Goal: Information Seeking & Learning: Learn about a topic

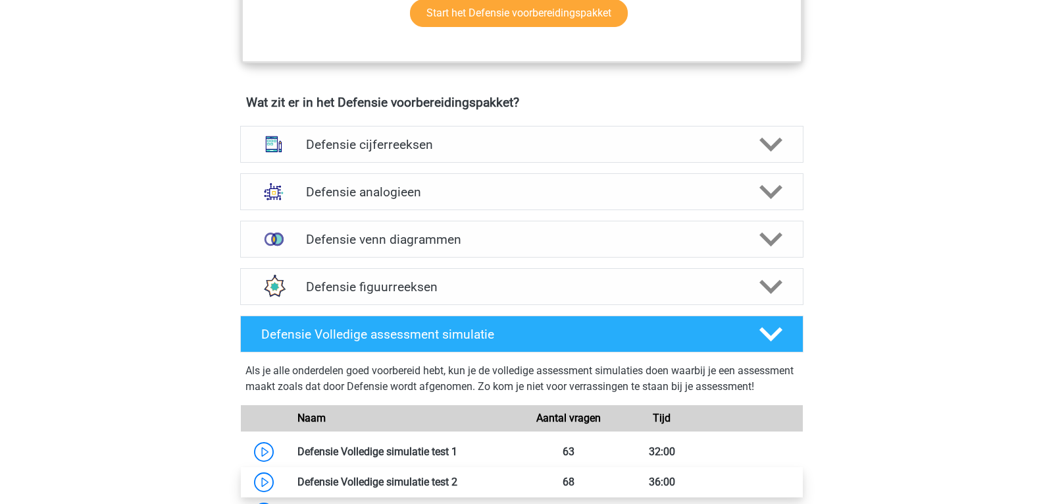
scroll to position [856, 0]
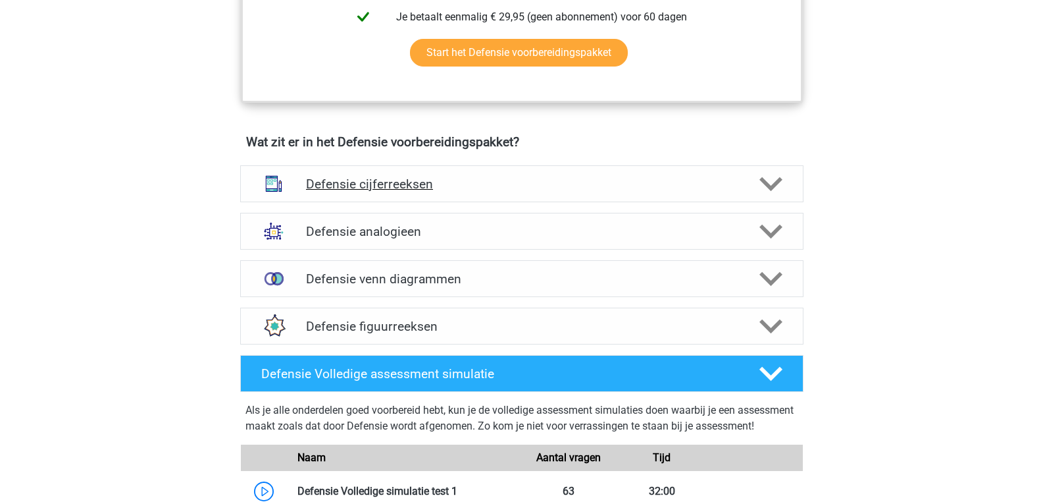
click at [772, 176] on icon at bounding box center [771, 183] width 23 height 23
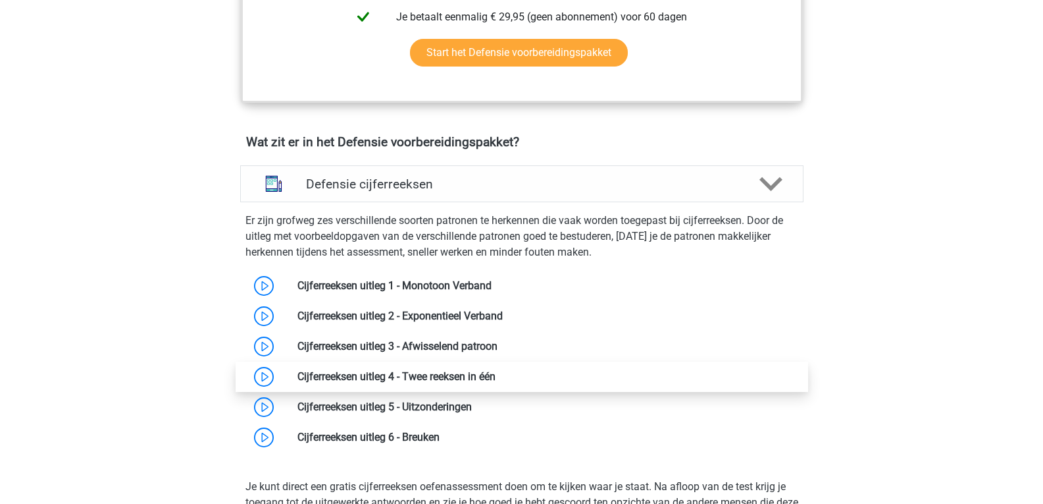
click at [496, 379] on link at bounding box center [496, 376] width 0 height 13
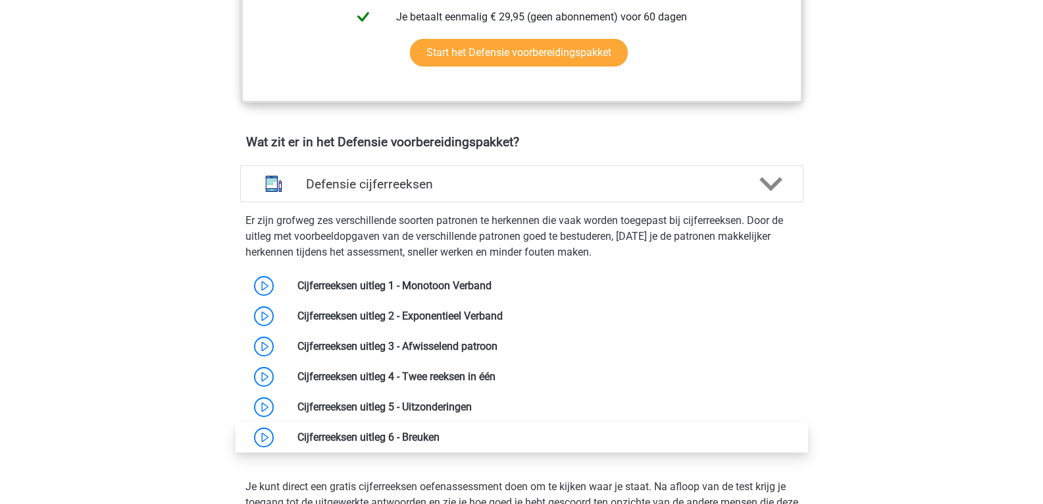
click at [440, 434] on link at bounding box center [440, 437] width 0 height 13
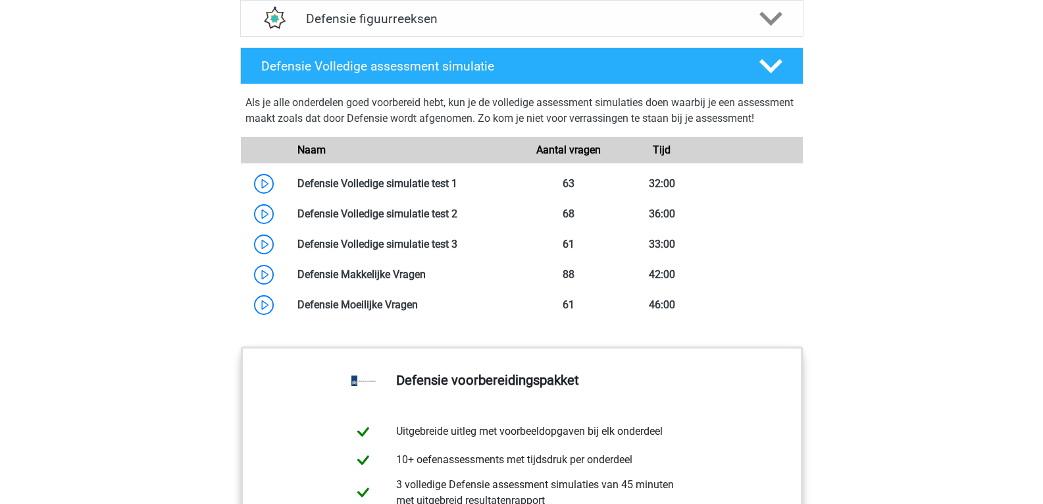
scroll to position [1909, 0]
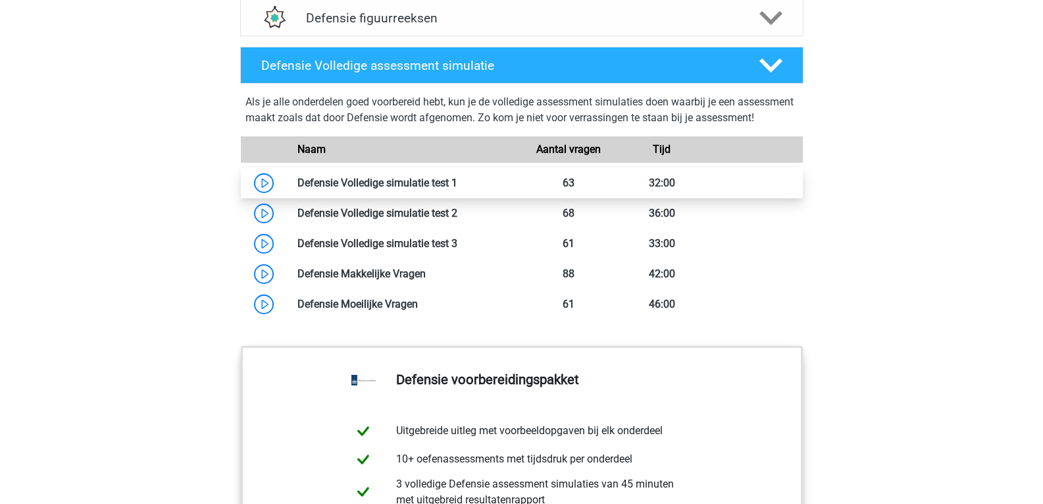
click at [458, 189] on link at bounding box center [458, 182] width 0 height 13
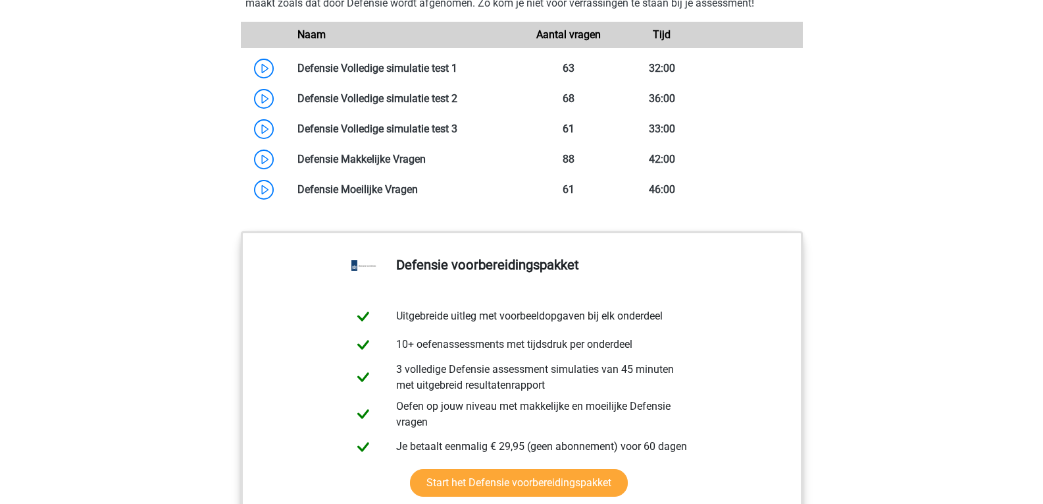
scroll to position [2041, 0]
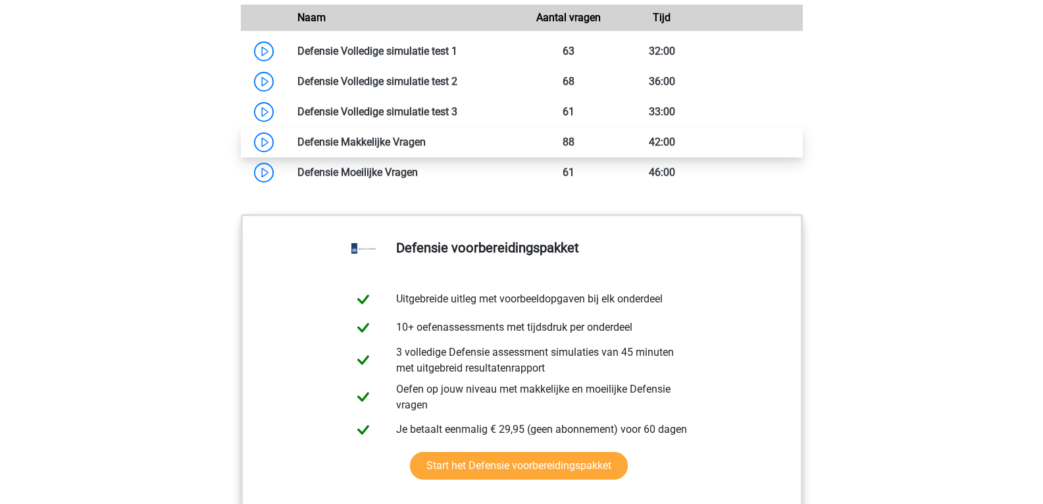
click at [426, 148] on link at bounding box center [426, 142] width 0 height 13
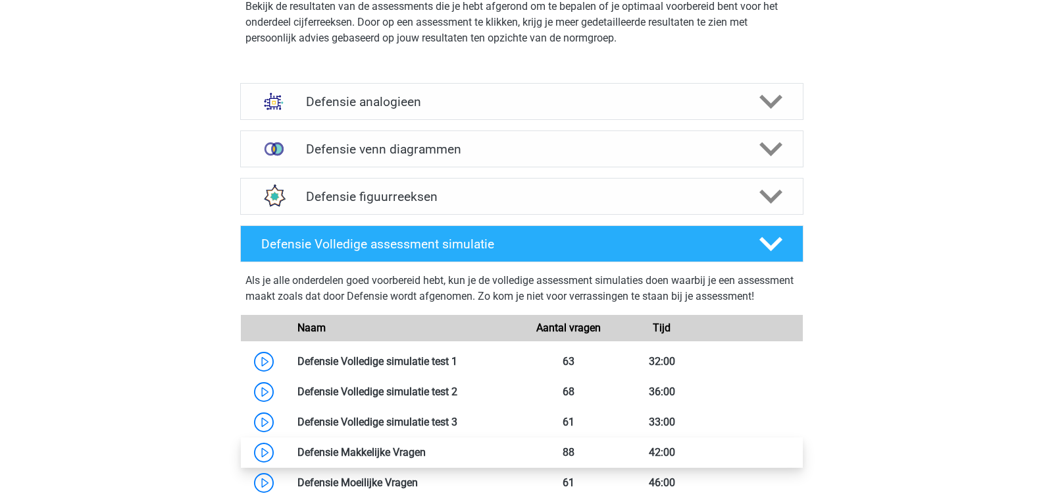
scroll to position [1712, 0]
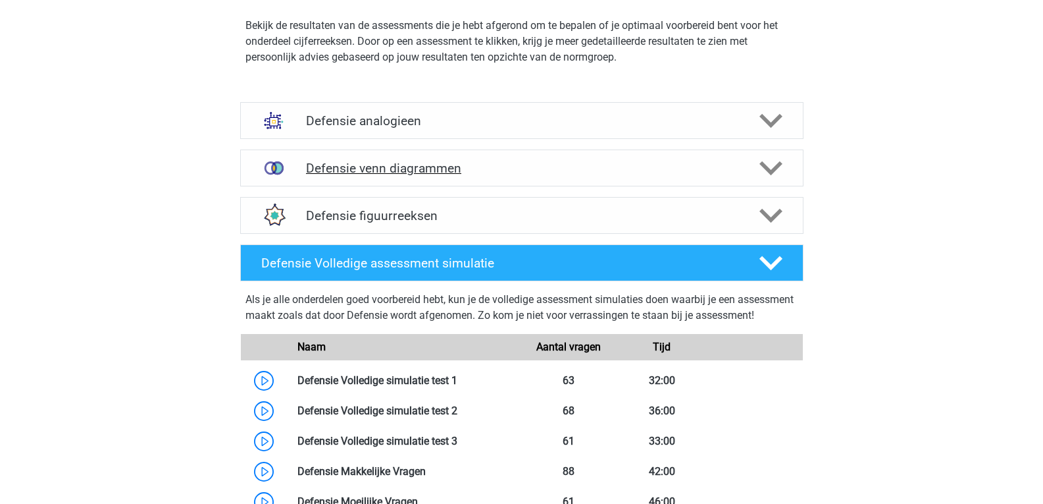
click at [337, 168] on h4 "Defensie venn diagrammen" at bounding box center [521, 168] width 431 height 15
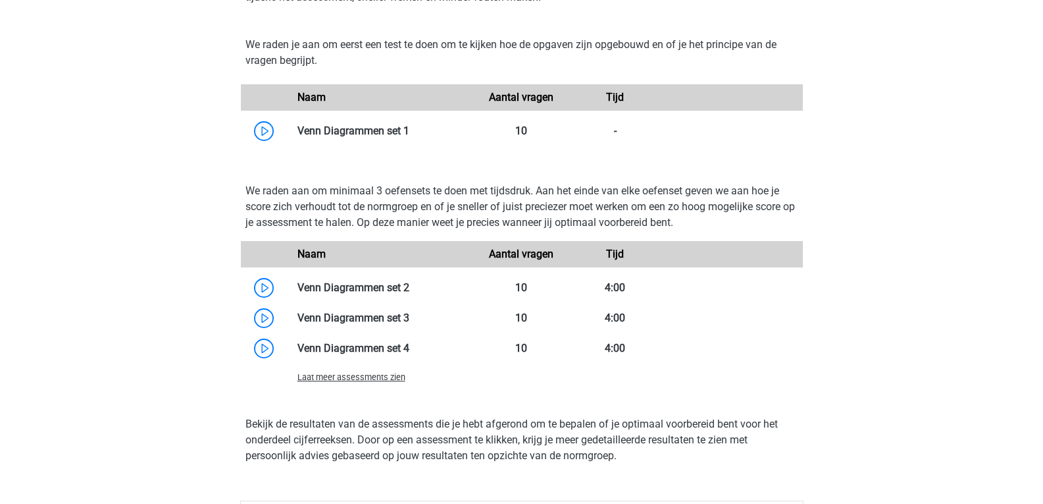
scroll to position [1975, 0]
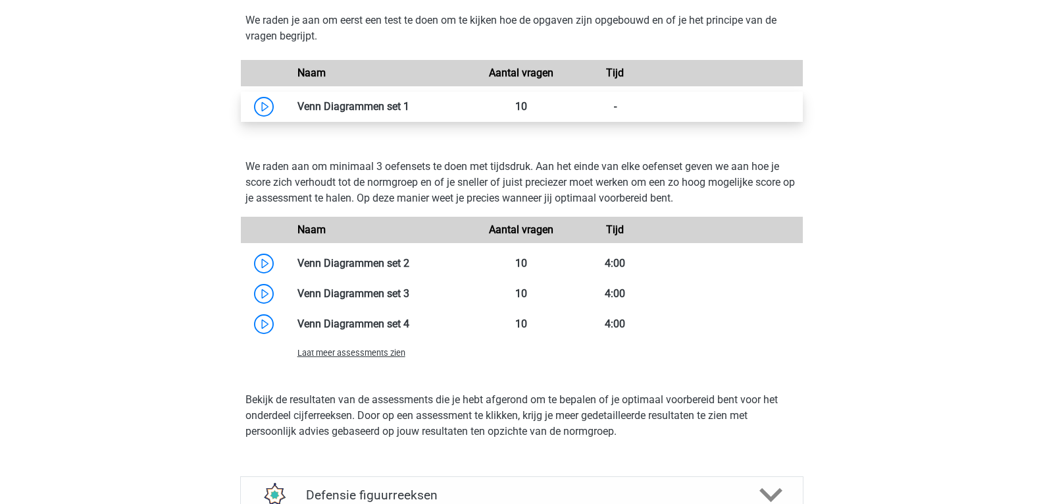
click at [409, 108] on link at bounding box center [409, 106] width 0 height 13
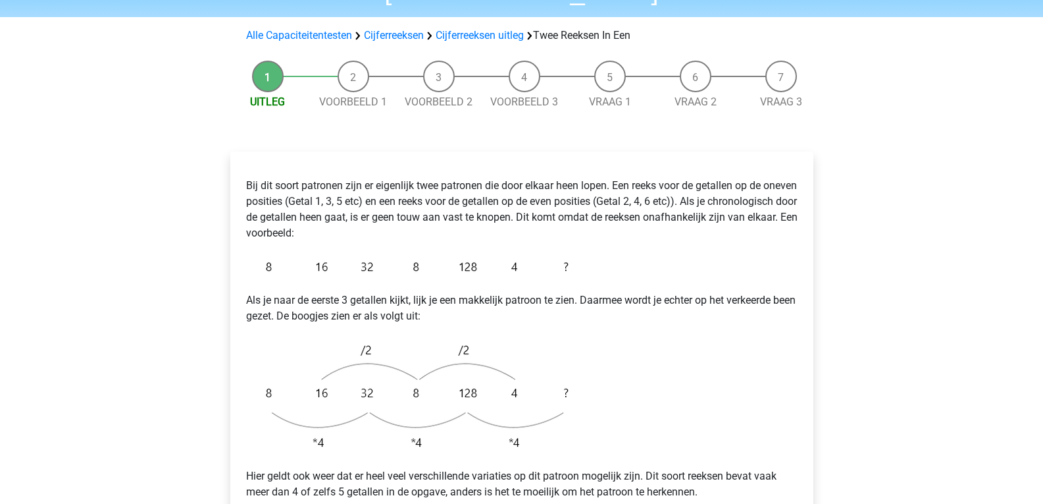
scroll to position [197, 0]
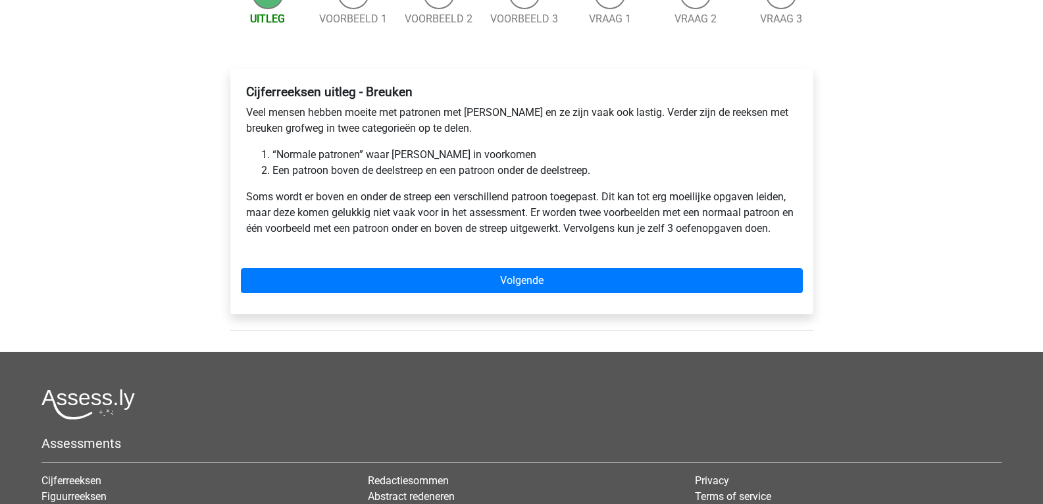
scroll to position [66, 0]
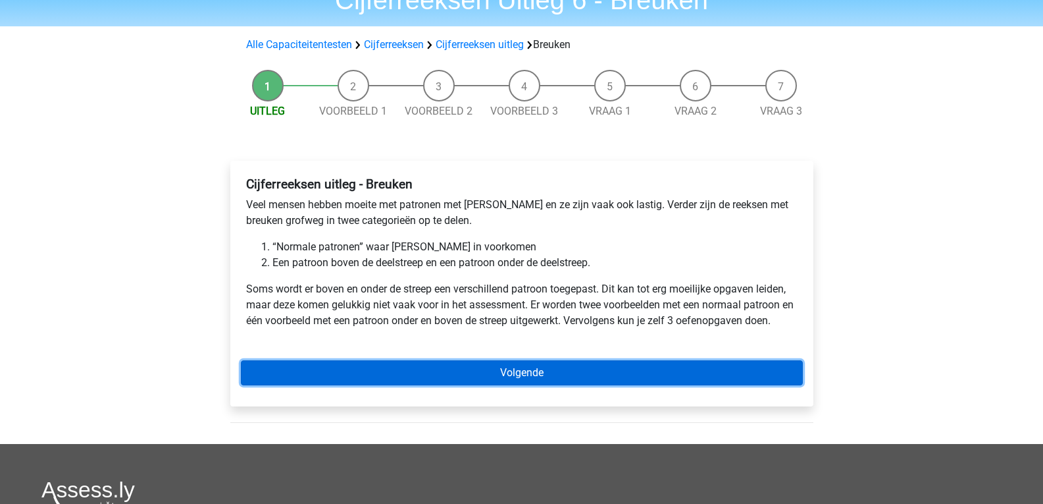
click at [537, 370] on link "Volgende" at bounding box center [522, 372] width 562 height 25
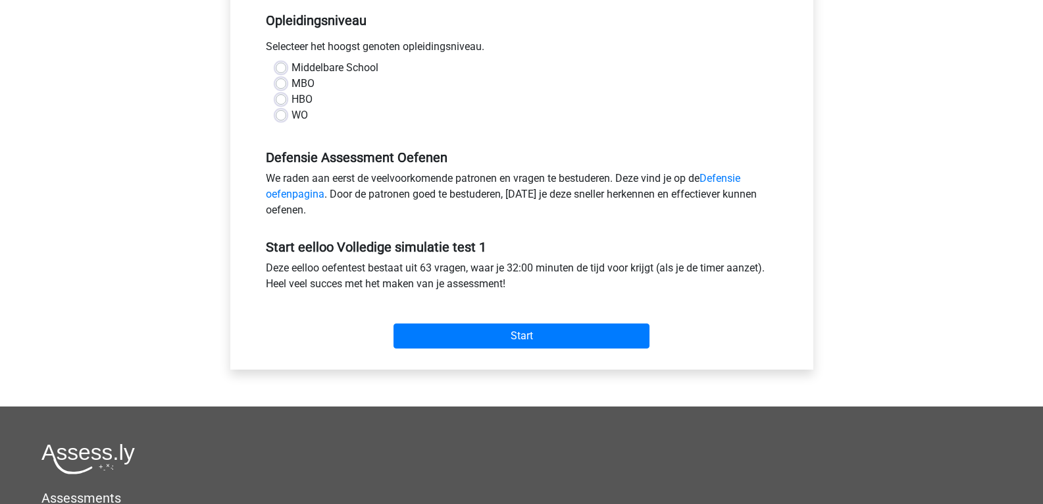
scroll to position [329, 0]
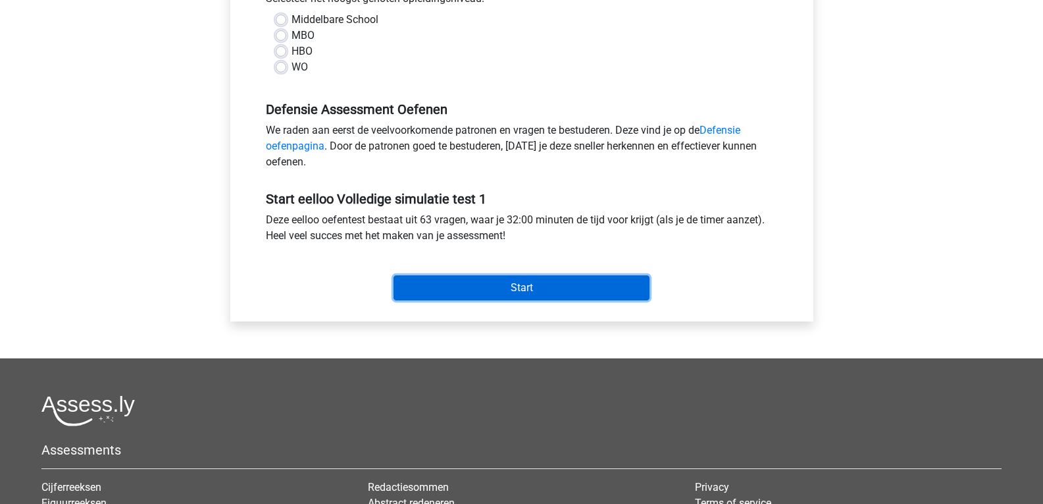
click at [522, 288] on input "Start" at bounding box center [522, 287] width 256 height 25
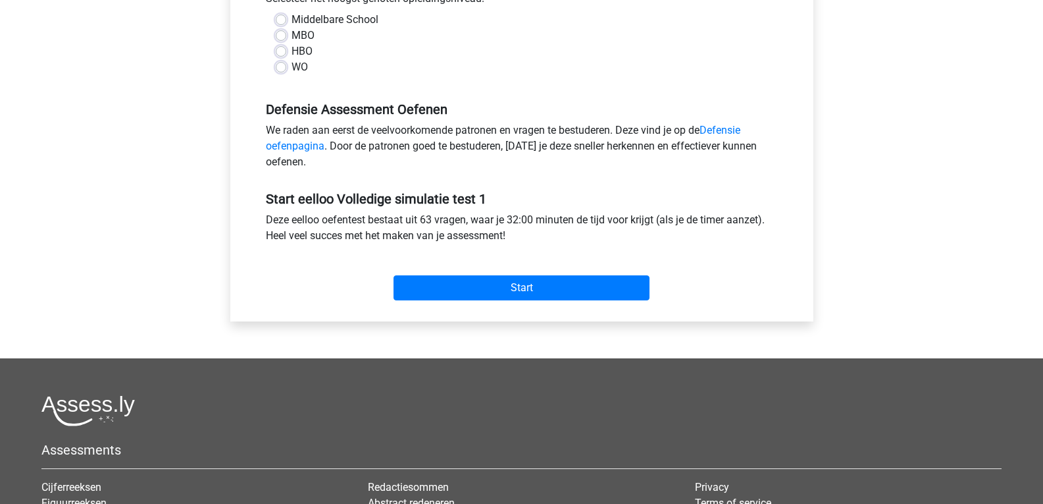
click at [119, 122] on div "Registreer" at bounding box center [521, 188] width 1043 height 1035
click at [292, 18] on label "Middelbare School" at bounding box center [335, 20] width 87 height 16
click at [280, 18] on input "Middelbare School" at bounding box center [281, 18] width 11 height 13
radio input "true"
click at [297, 33] on label "MBO" at bounding box center [303, 36] width 23 height 16
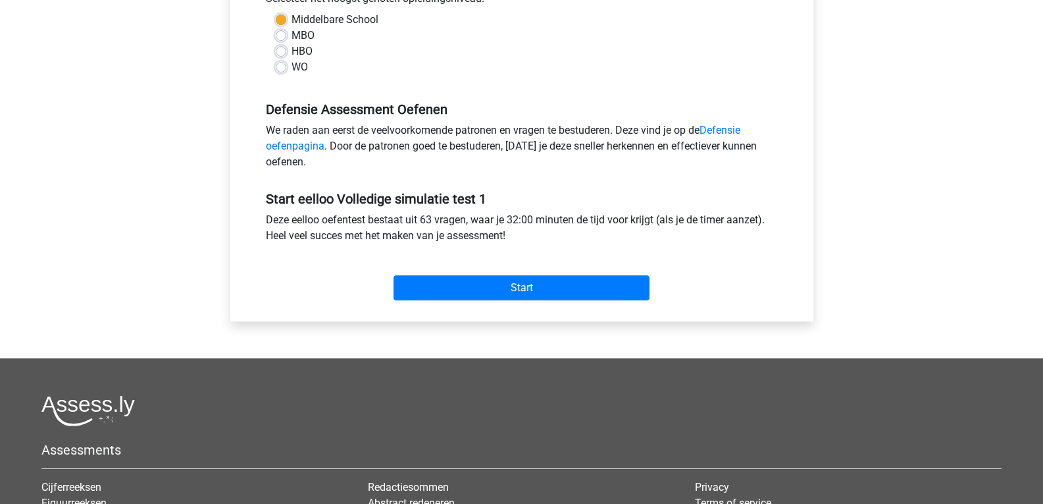
click at [286, 33] on input "MBO" at bounding box center [281, 34] width 11 height 13
radio input "true"
click at [292, 19] on label "Middelbare School" at bounding box center [335, 20] width 87 height 16
click at [278, 19] on input "Middelbare School" at bounding box center [281, 18] width 11 height 13
radio input "true"
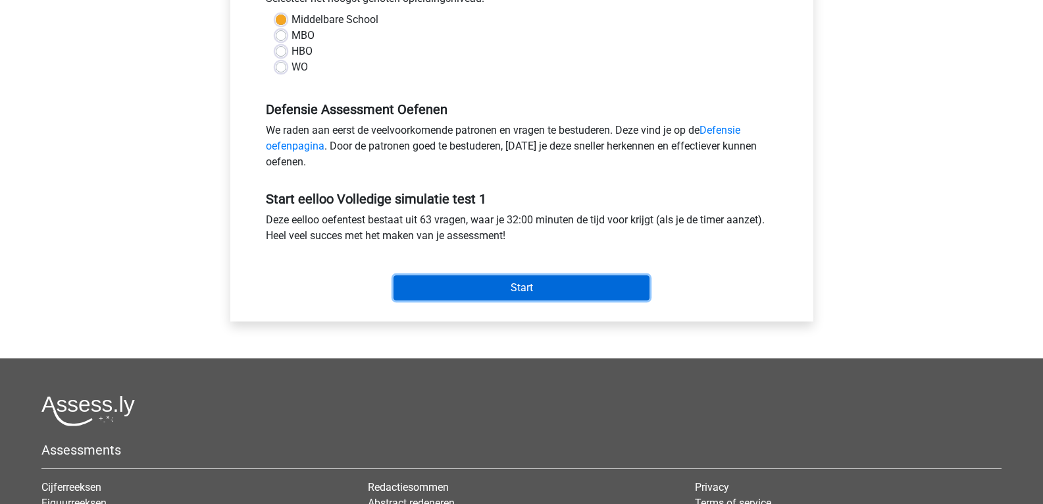
click at [529, 286] on input "Start" at bounding box center [522, 287] width 256 height 25
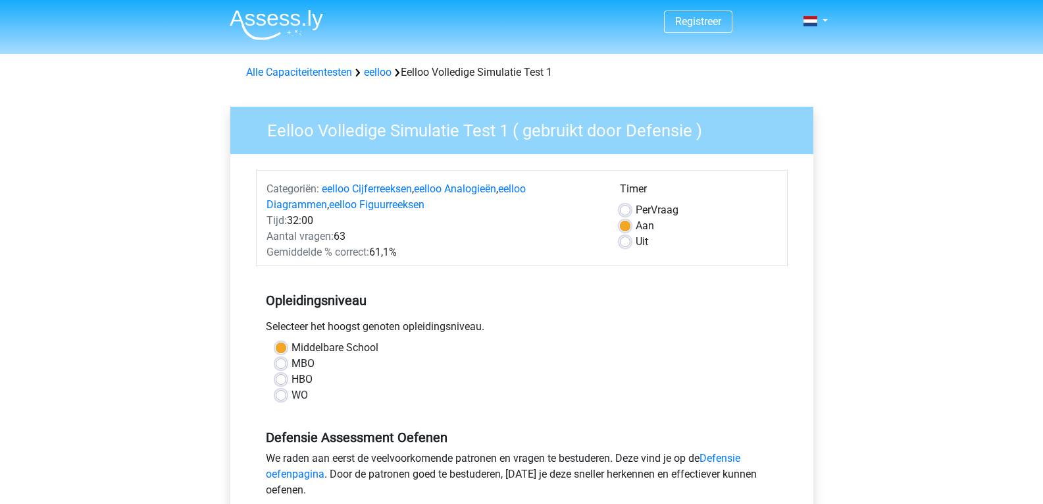
scroll to position [0, 0]
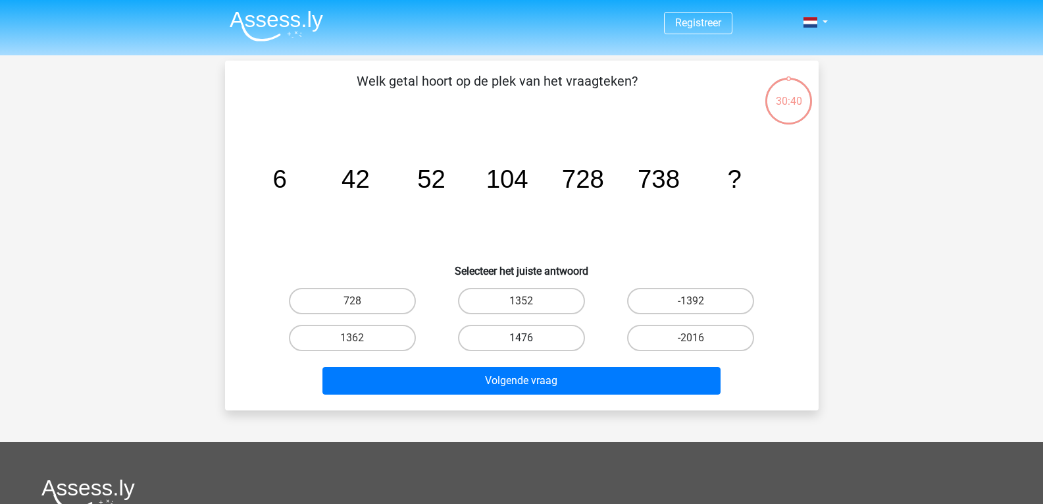
click at [518, 334] on label "1476" at bounding box center [521, 338] width 127 height 26
click at [521, 338] on input "1476" at bounding box center [525, 342] width 9 height 9
radio input "true"
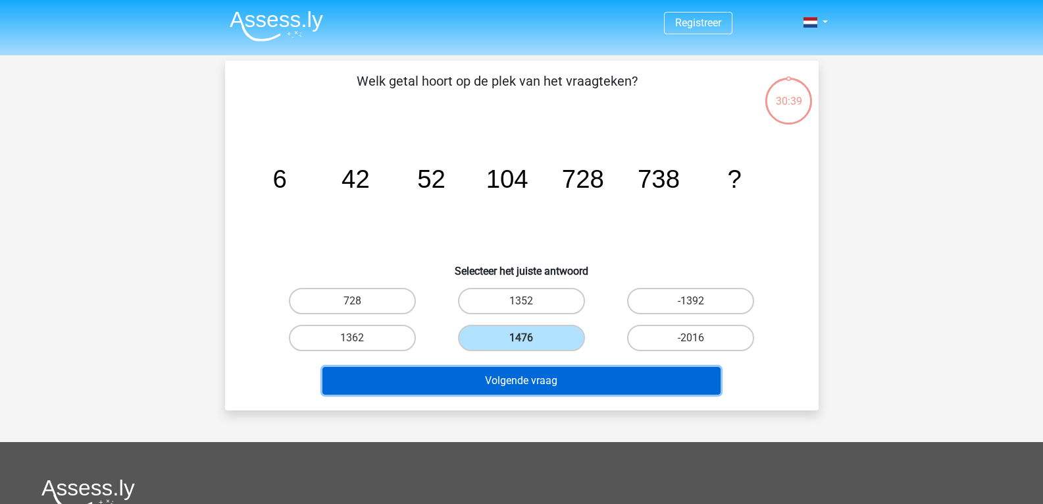
click at [518, 380] on button "Volgende vraag" at bounding box center [522, 381] width 398 height 28
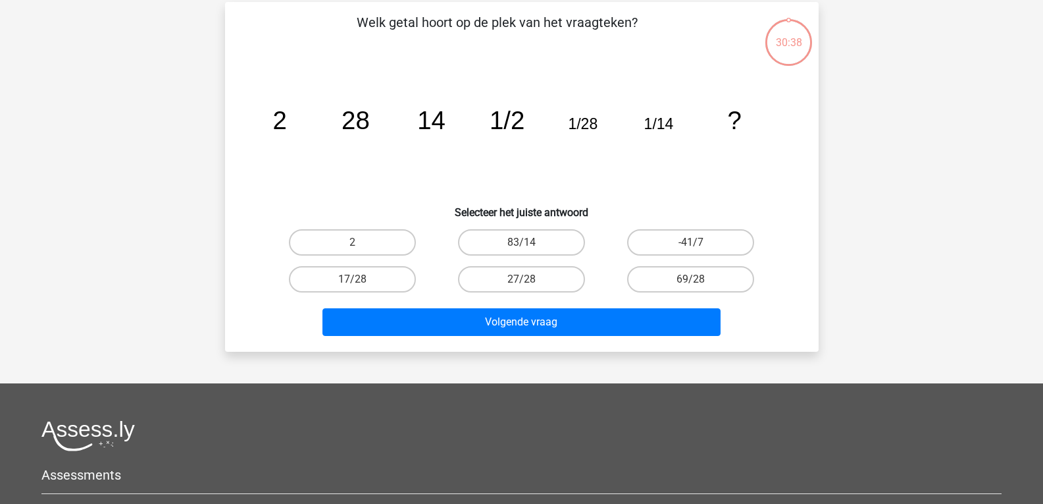
scroll to position [61, 0]
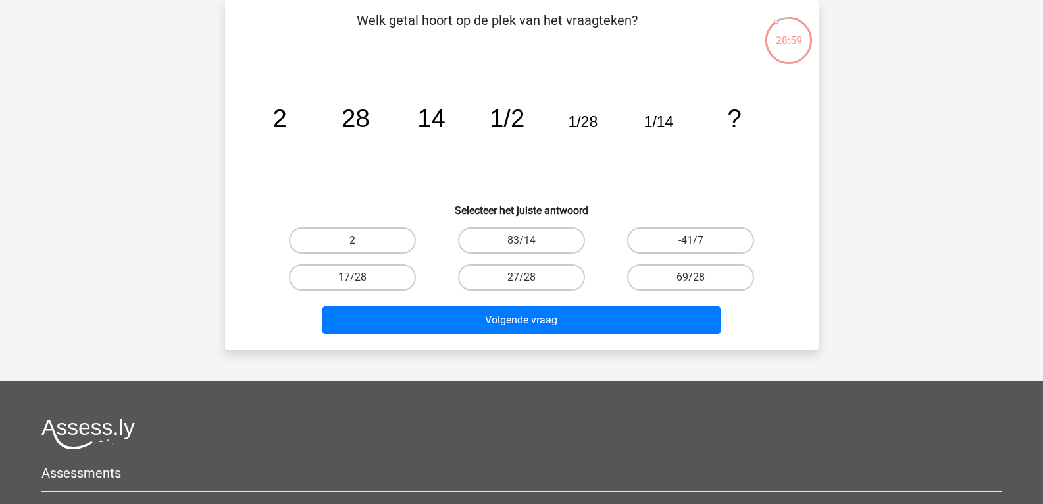
click at [352, 240] on input "2" at bounding box center [356, 244] width 9 height 9
radio input "true"
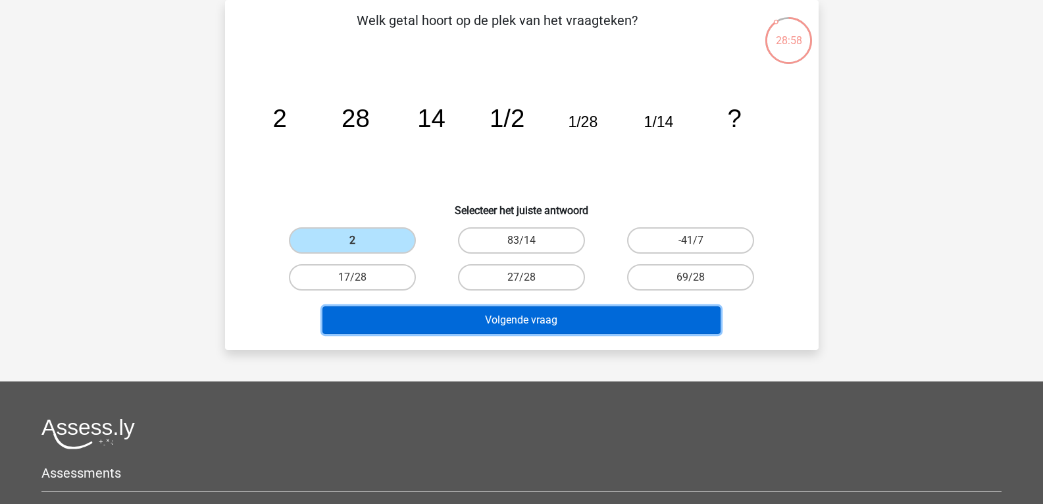
click at [541, 317] on button "Volgende vraag" at bounding box center [522, 320] width 398 height 28
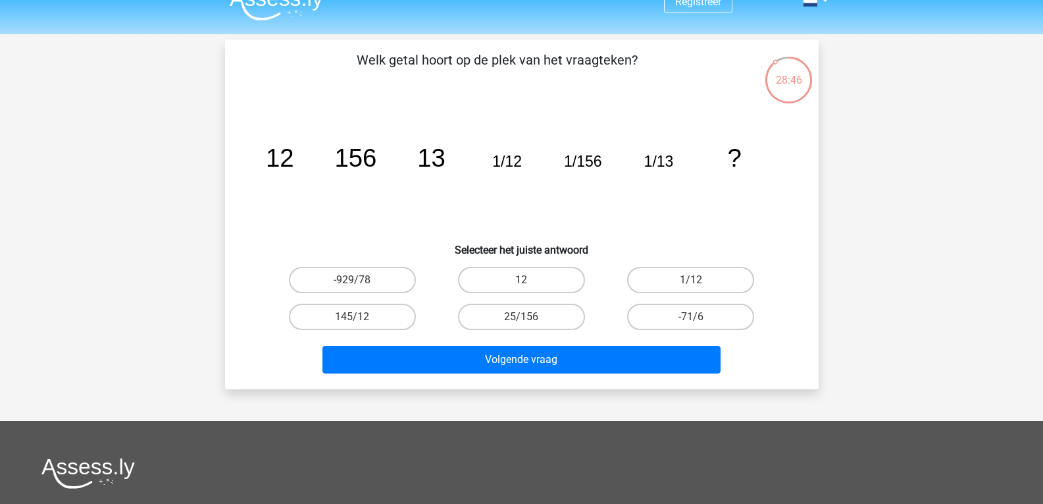
scroll to position [0, 0]
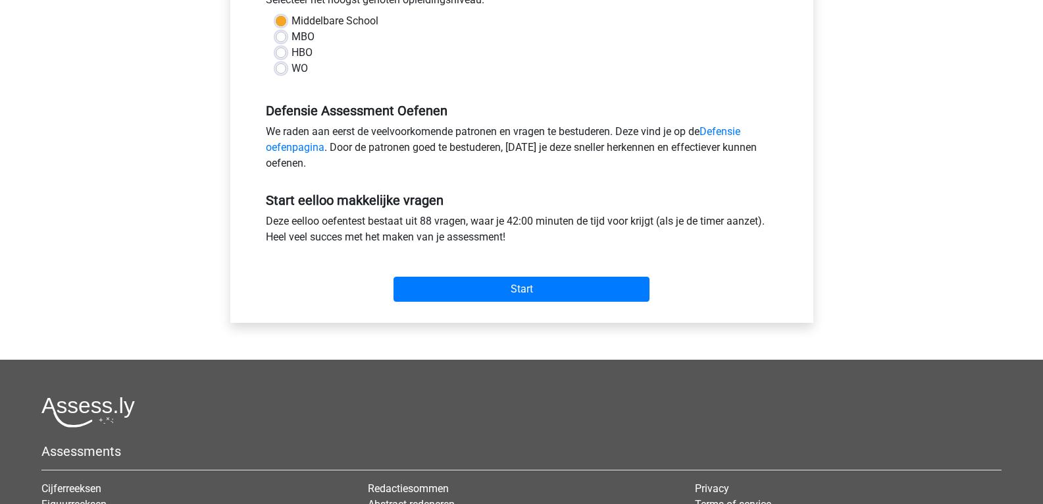
scroll to position [329, 0]
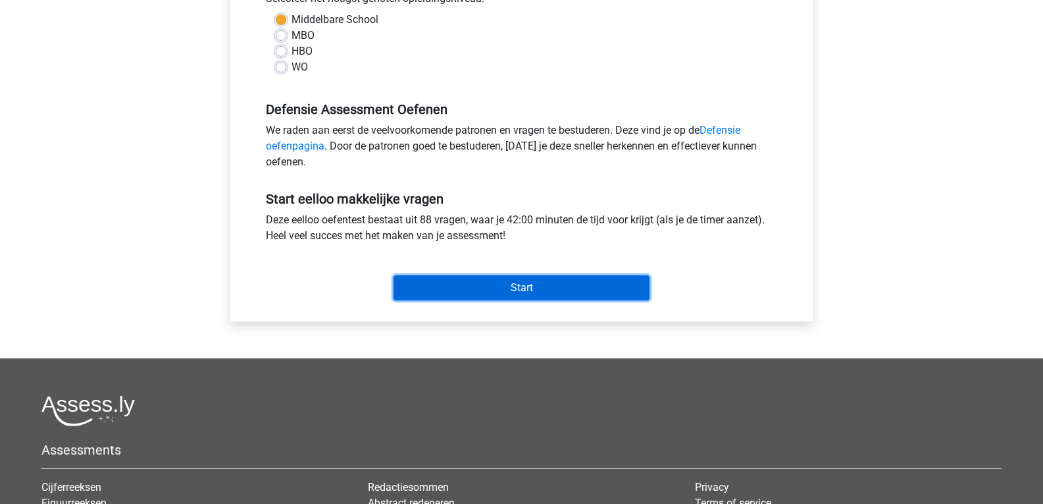
click at [458, 284] on input "Start" at bounding box center [522, 287] width 256 height 25
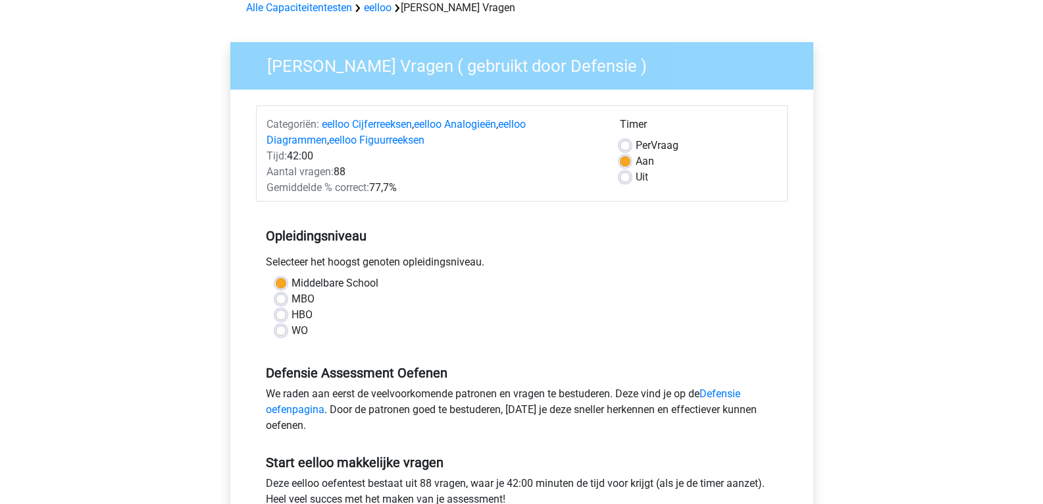
scroll to position [0, 0]
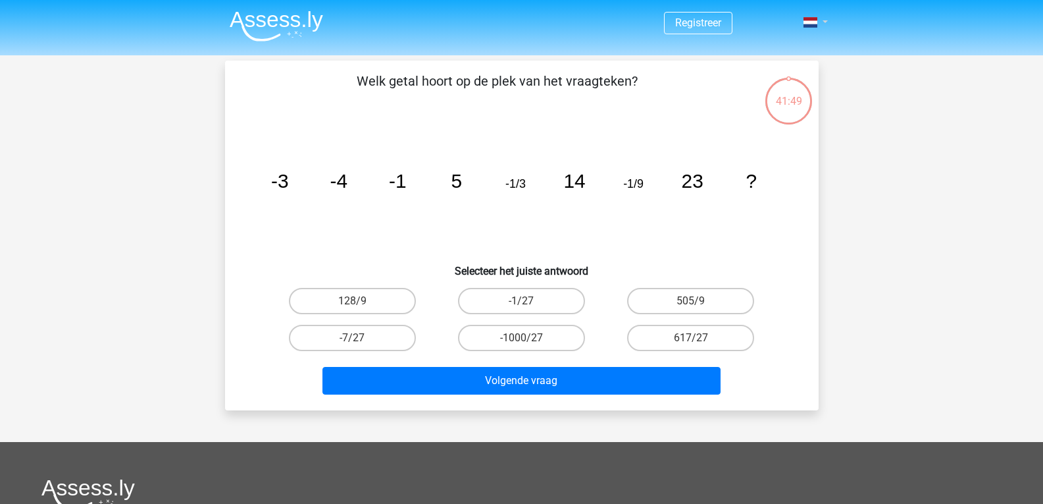
click at [824, 20] on link at bounding box center [812, 22] width 26 height 16
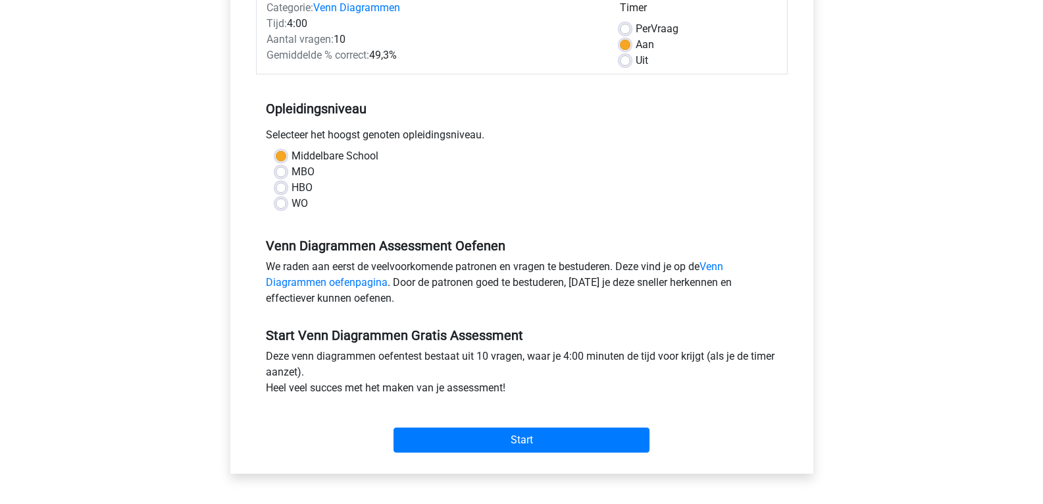
scroll to position [263, 0]
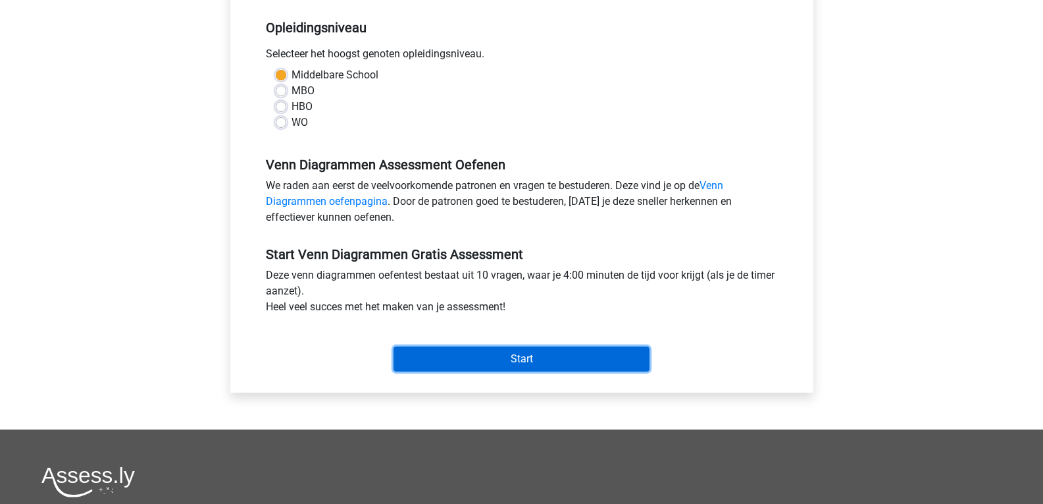
click at [466, 357] on input "Start" at bounding box center [522, 358] width 256 height 25
